Goal: Check status: Check status

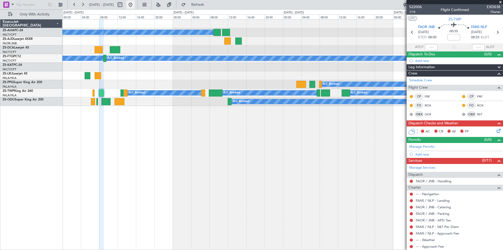
drag, startPoint x: 0, startPoint y: 0, endPoint x: 146, endPoint y: 4, distance: 145.8
click at [135, 4] on button at bounding box center [130, 5] width 8 height 8
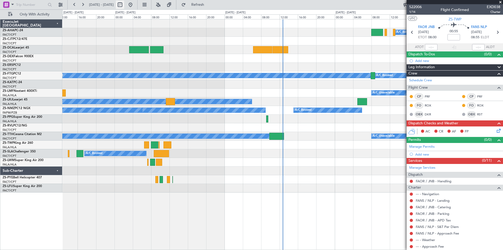
click at [124, 2] on button at bounding box center [120, 5] width 8 height 8
select select "9"
select select "2025"
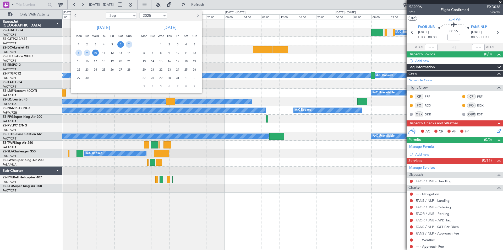
click at [196, 16] on button "Next month" at bounding box center [198, 15] width 6 height 8
select select "11"
click at [78, 54] on span "3" at bounding box center [78, 53] width 7 height 7
click at [77, 70] on span "17" at bounding box center [78, 69] width 7 height 7
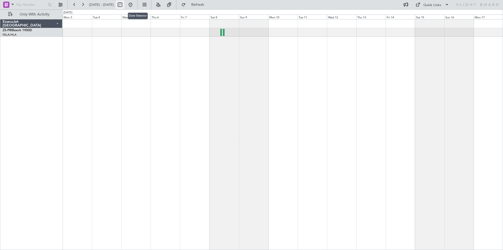
click at [124, 4] on button at bounding box center [120, 5] width 8 height 8
select select "11"
select select "2025"
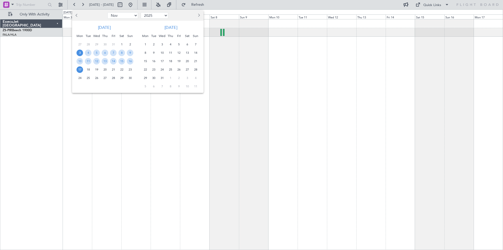
click at [87, 69] on span "18" at bounding box center [88, 69] width 7 height 7
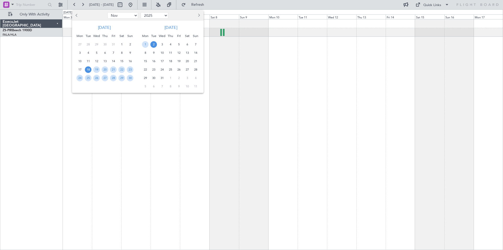
click at [154, 44] on span "2" at bounding box center [153, 44] width 7 height 7
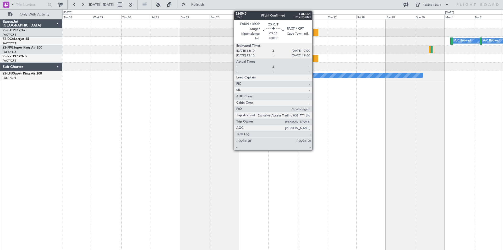
click at [315, 34] on div at bounding box center [316, 32] width 5 height 7
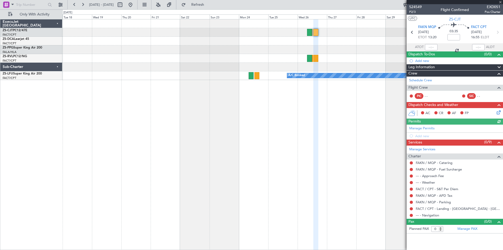
drag, startPoint x: 500, startPoint y: 2, endPoint x: 492, endPoint y: 7, distance: 9.6
click at [500, 2] on div at bounding box center [455, 2] width 96 height 4
click at [499, 2] on div at bounding box center [455, 2] width 96 height 4
click at [501, 2] on span at bounding box center [500, 2] width 5 height 5
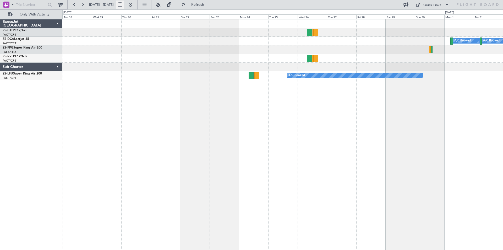
click at [124, 4] on button at bounding box center [120, 5] width 8 height 8
select select "11"
select select "2025"
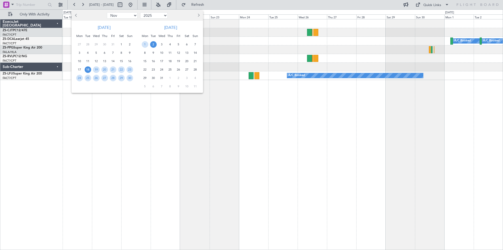
click at [75, 15] on span "Previous month" at bounding box center [76, 15] width 3 height 3
select select "10"
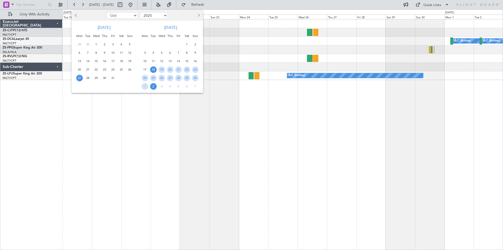
click at [77, 77] on span "27" at bounding box center [79, 78] width 7 height 7
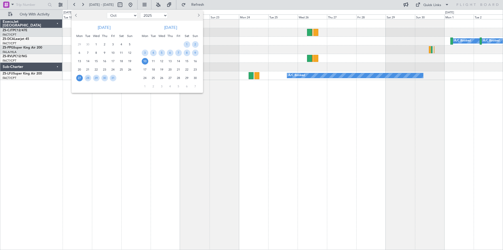
click at [145, 62] on span "10" at bounding box center [145, 61] width 7 height 7
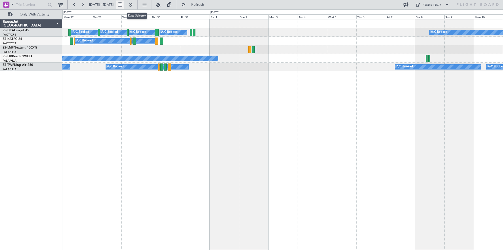
click at [124, 5] on button at bounding box center [120, 5] width 8 height 8
select select "10"
select select "2025"
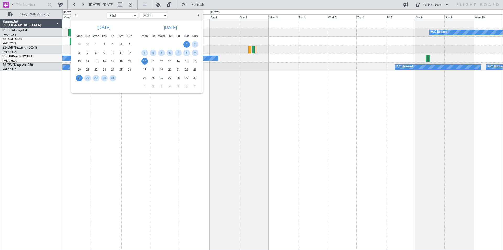
click at [185, 45] on span "1" at bounding box center [186, 44] width 7 height 7
click at [186, 62] on span "15" at bounding box center [186, 61] width 7 height 7
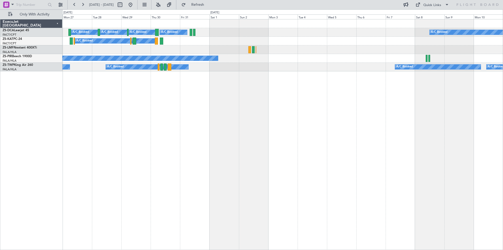
select select "11"
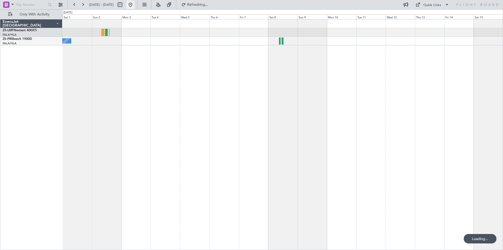
drag, startPoint x: 148, startPoint y: 5, endPoint x: 139, endPoint y: 7, distance: 9.8
click at [135, 5] on button at bounding box center [130, 5] width 8 height 8
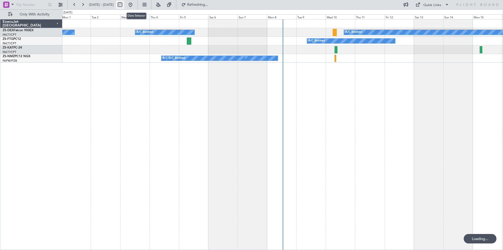
click at [124, 4] on button at bounding box center [120, 5] width 8 height 8
select select "9"
select select "2025"
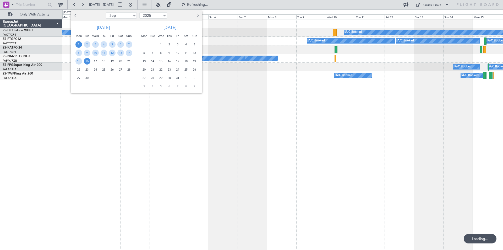
click at [161, 43] on span "1" at bounding box center [161, 44] width 7 height 7
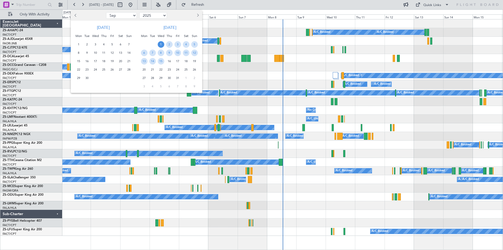
click at [169, 61] on span "16" at bounding box center [169, 61] width 7 height 7
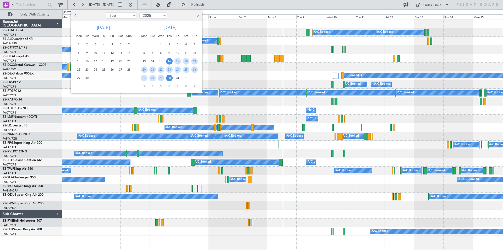
click at [169, 77] on span "30" at bounding box center [169, 78] width 7 height 7
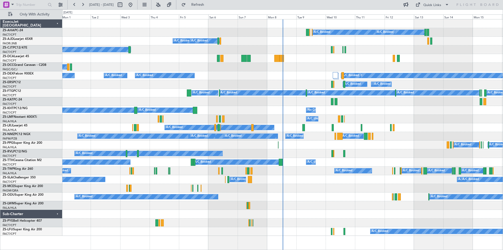
select select "10"
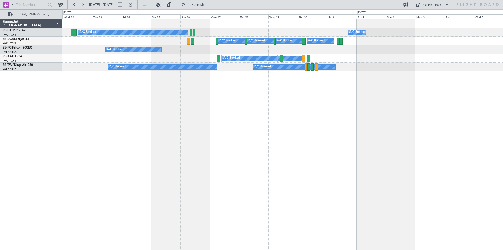
click at [205, 127] on div "A/C Booked A/C Booked A/C Booked A/C Booked A/C Booked A/C Booked A/C Booked A/…" at bounding box center [282, 134] width 441 height 231
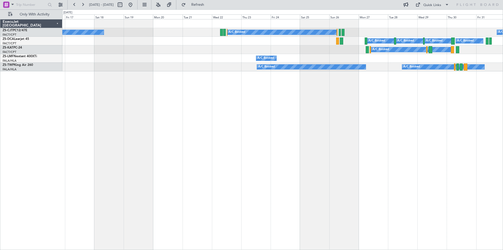
click at [315, 109] on div "A/C Booked A/C Booked A/C Booked A/C Booked A/C Booked A/C Booked A/C Booked A/…" at bounding box center [282, 134] width 441 height 231
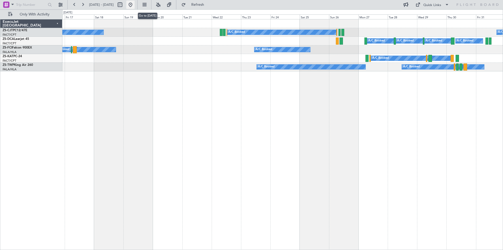
click at [135, 5] on button at bounding box center [130, 5] width 8 height 8
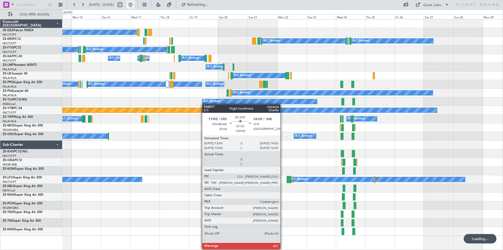
click at [135, 5] on button at bounding box center [130, 5] width 8 height 8
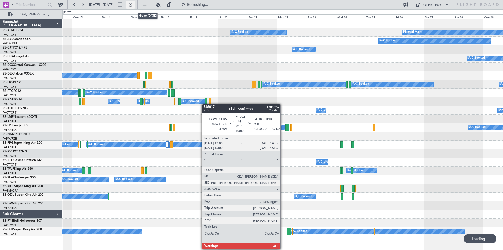
click at [135, 5] on button at bounding box center [130, 5] width 8 height 8
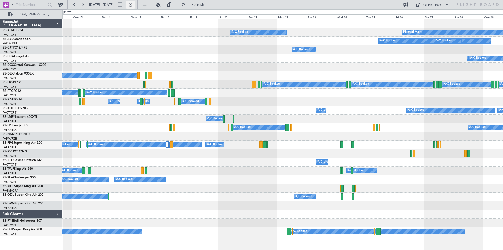
click at [135, 3] on button at bounding box center [130, 5] width 8 height 8
click at [135, 5] on button at bounding box center [130, 5] width 8 height 8
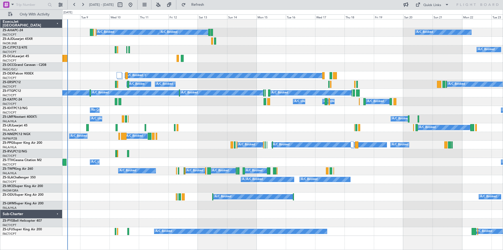
click at [276, 45] on div "A/C Booked A/C Booked A/C Booked A/C Booked A/C Booked" at bounding box center [282, 41] width 441 height 9
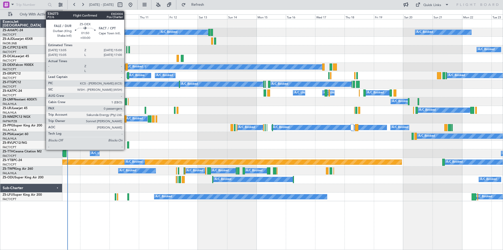
click at [127, 67] on div at bounding box center [126, 66] width 2 height 7
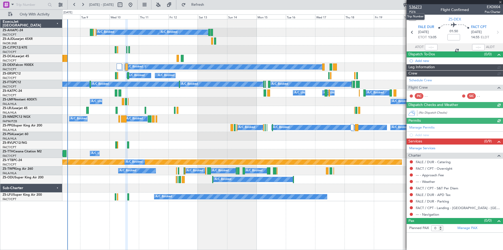
click at [415, 7] on span "536273" at bounding box center [415, 7] width 13 height 6
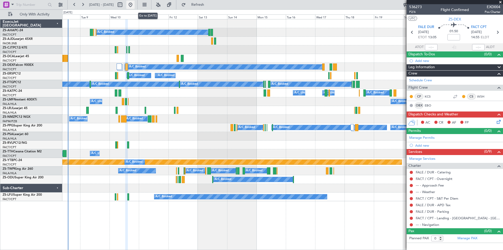
click at [135, 7] on button at bounding box center [130, 5] width 8 height 8
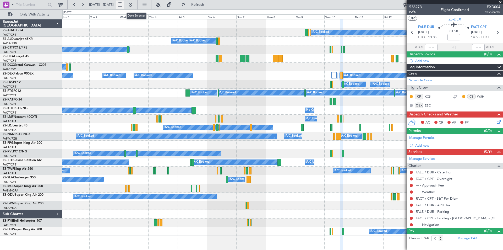
click at [124, 5] on button at bounding box center [120, 5] width 8 height 8
select select "9"
select select "2025"
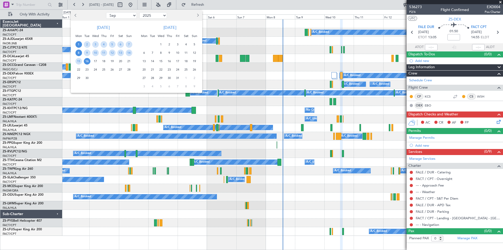
click at [79, 54] on span "8" at bounding box center [78, 53] width 7 height 7
click at [86, 52] on span "9" at bounding box center [87, 53] width 7 height 7
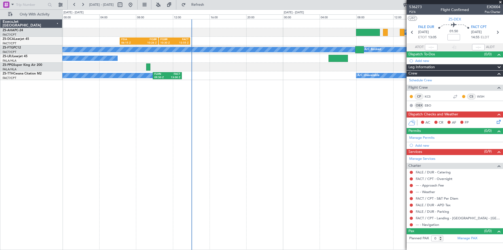
click at [500, 2] on span at bounding box center [500, 2] width 5 height 5
